Goal: Information Seeking & Learning: Learn about a topic

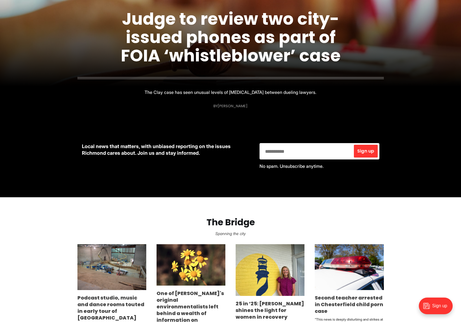
scroll to position [222, 0]
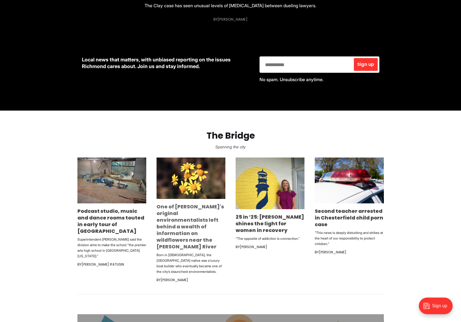
click at [182, 221] on link "One of [PERSON_NAME]'s original environmentalists left behind a wealth of infor…" at bounding box center [191, 226] width 68 height 47
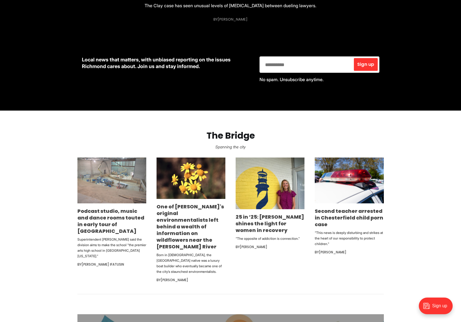
click at [86, 180] on img at bounding box center [112, 181] width 69 height 46
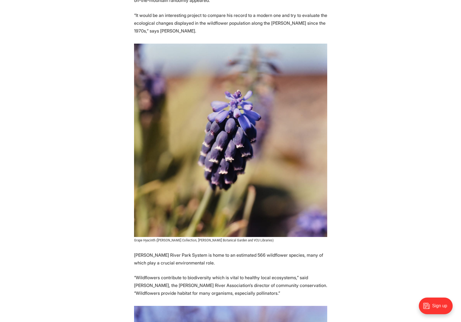
scroll to position [1889, 0]
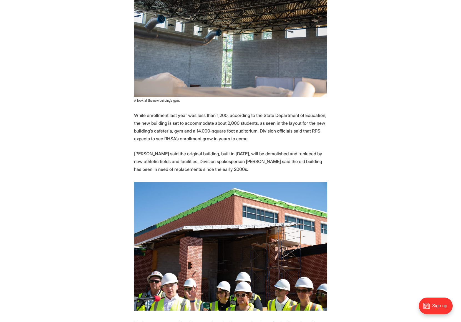
scroll to position [778, 0]
